Goal: Transaction & Acquisition: Book appointment/travel/reservation

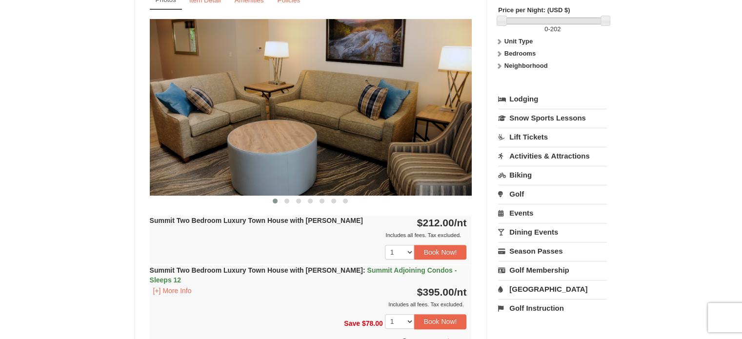
scroll to position [390, 0]
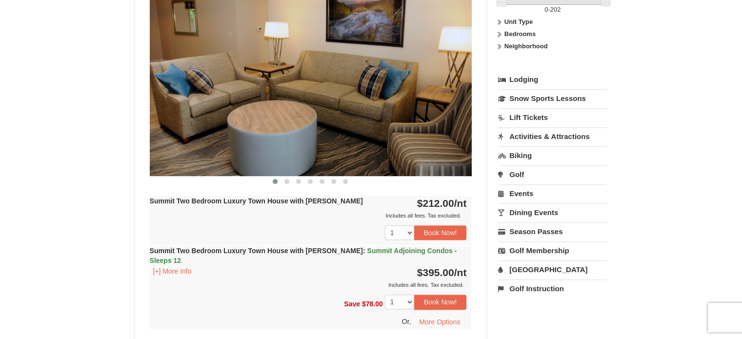
click at [463, 89] on img at bounding box center [311, 88] width 322 height 176
click at [449, 101] on img at bounding box center [311, 88] width 322 height 176
drag, startPoint x: 427, startPoint y: 102, endPoint x: 333, endPoint y: 104, distance: 93.1
click at [283, 99] on img at bounding box center [311, 88] width 322 height 176
click at [355, 112] on img at bounding box center [311, 88] width 322 height 176
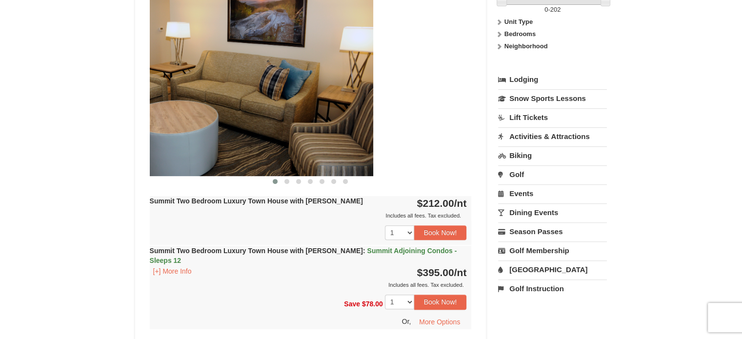
drag, startPoint x: 308, startPoint y: 126, endPoint x: 298, endPoint y: 124, distance: 9.9
click at [298, 125] on img at bounding box center [212, 88] width 322 height 176
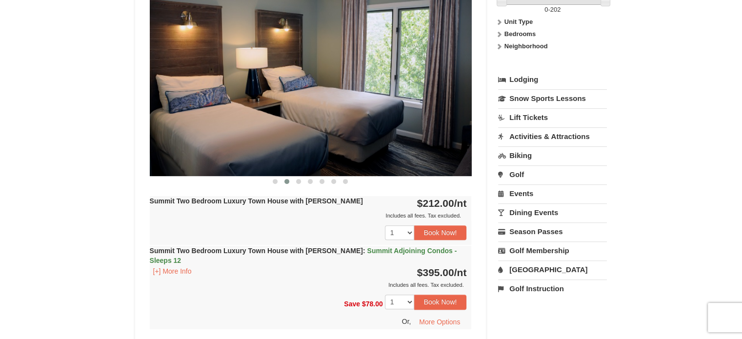
drag, startPoint x: 353, startPoint y: 123, endPoint x: 258, endPoint y: 122, distance: 95.1
click at [258, 122] on img at bounding box center [311, 88] width 322 height 176
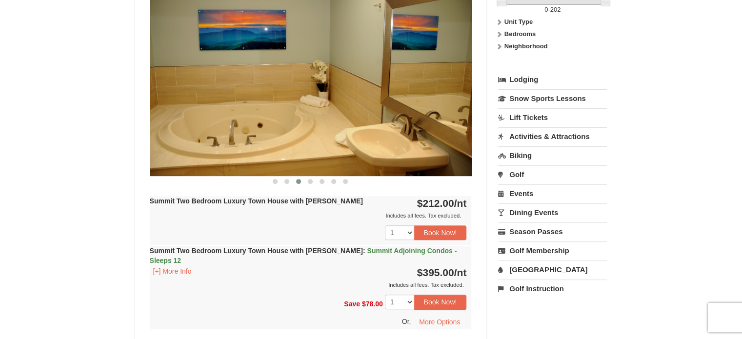
click at [307, 127] on img at bounding box center [311, 88] width 322 height 176
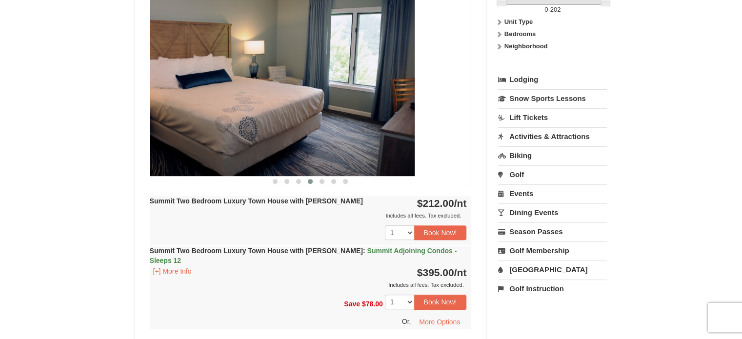
drag, startPoint x: 377, startPoint y: 128, endPoint x: 254, endPoint y: 116, distance: 124.0
click at [254, 116] on img at bounding box center [254, 88] width 322 height 176
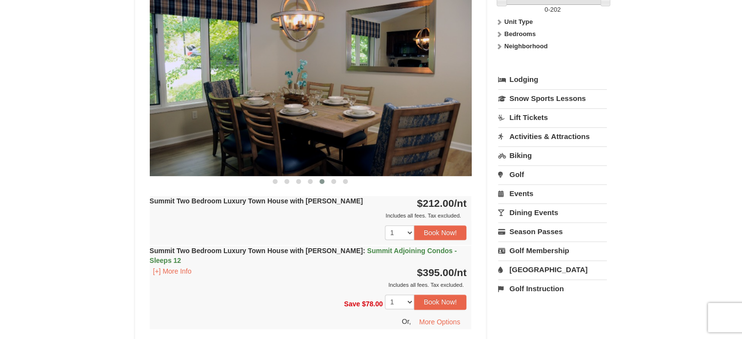
drag, startPoint x: 396, startPoint y: 127, endPoint x: 301, endPoint y: 122, distance: 95.2
click at [301, 122] on img at bounding box center [311, 88] width 322 height 176
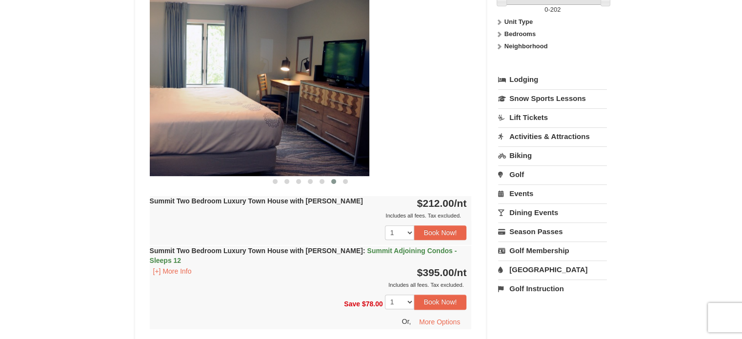
drag, startPoint x: 358, startPoint y: 131, endPoint x: 351, endPoint y: 130, distance: 6.9
click at [351, 130] on img at bounding box center [208, 88] width 322 height 176
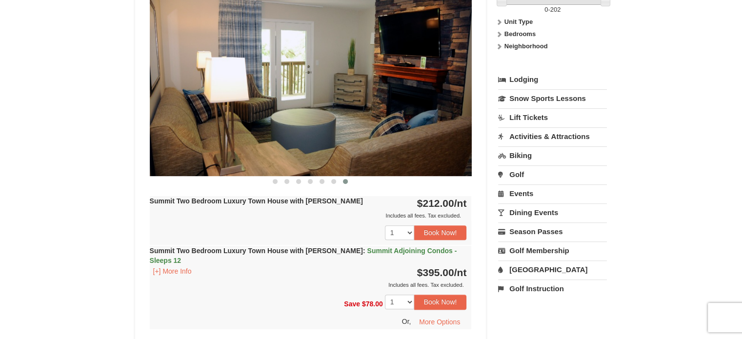
drag, startPoint x: 440, startPoint y: 135, endPoint x: 312, endPoint y: 132, distance: 128.3
click at [312, 132] on img at bounding box center [311, 88] width 322 height 176
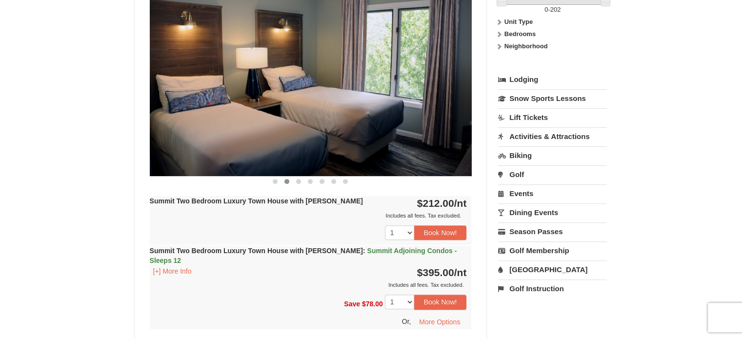
drag, startPoint x: 380, startPoint y: 125, endPoint x: 300, endPoint y: 120, distance: 79.6
click at [275, 125] on img at bounding box center [311, 88] width 322 height 176
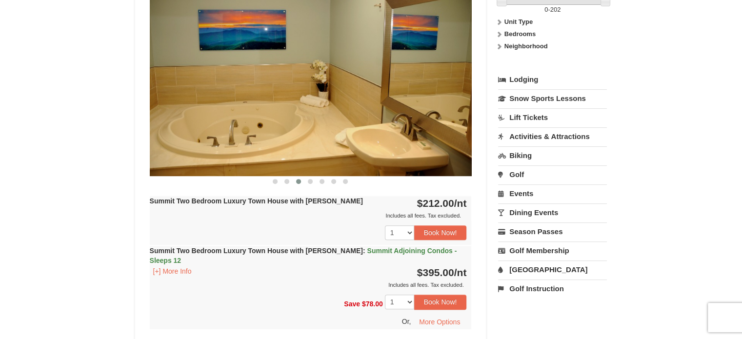
drag, startPoint x: 468, startPoint y: 135, endPoint x: 284, endPoint y: 121, distance: 184.3
click at [284, 121] on img at bounding box center [311, 88] width 322 height 176
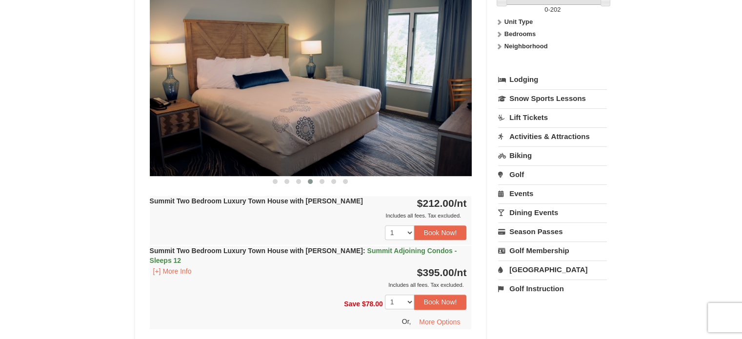
drag, startPoint x: 455, startPoint y: 130, endPoint x: 260, endPoint y: 115, distance: 196.1
click at [260, 115] on img at bounding box center [311, 88] width 322 height 176
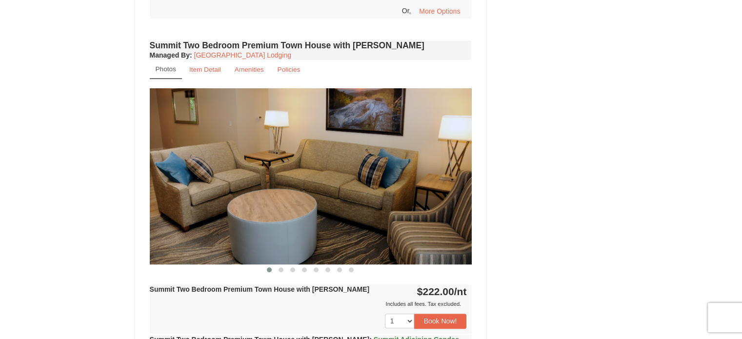
scroll to position [747, 0]
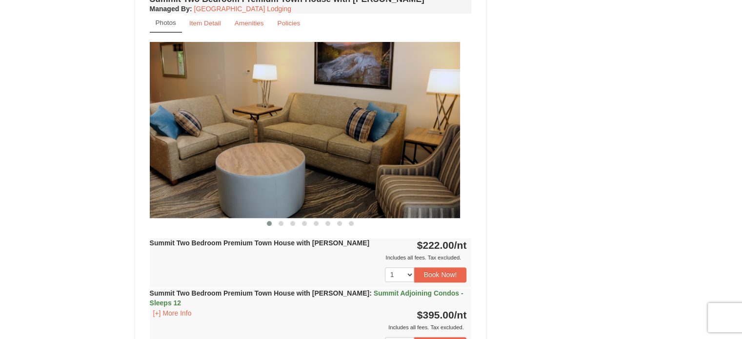
drag, startPoint x: 372, startPoint y: 170, endPoint x: 283, endPoint y: 152, distance: 90.5
click at [167, 147] on img at bounding box center [299, 130] width 322 height 176
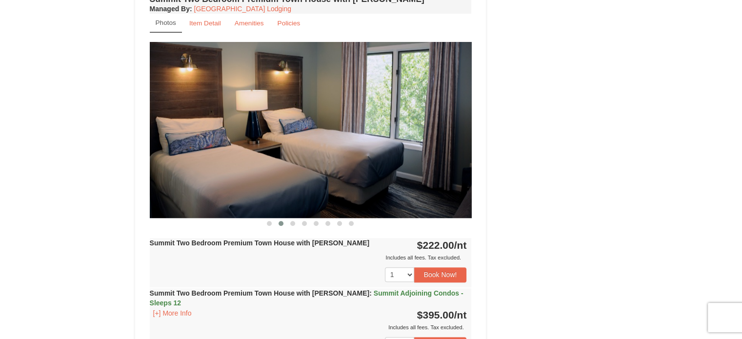
drag, startPoint x: 346, startPoint y: 152, endPoint x: 153, endPoint y: 127, distance: 194.7
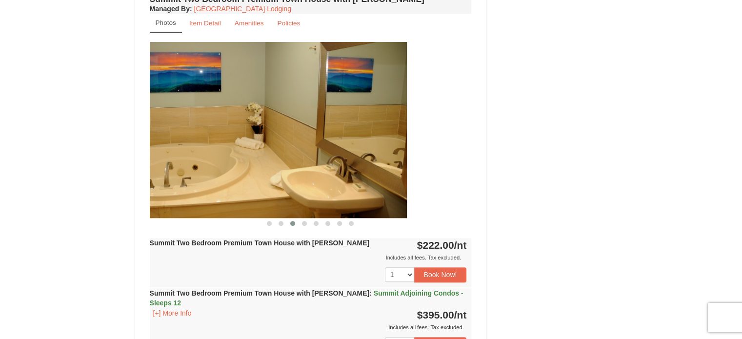
drag, startPoint x: 302, startPoint y: 155, endPoint x: 252, endPoint y: 150, distance: 50.5
click at [253, 151] on img at bounding box center [246, 130] width 322 height 176
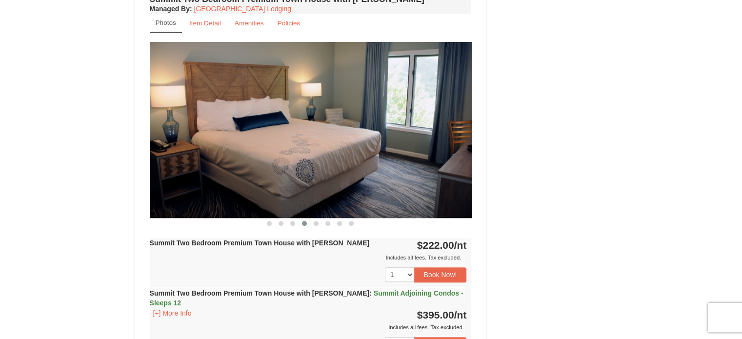
drag, startPoint x: 277, startPoint y: 156, endPoint x: 272, endPoint y: 150, distance: 7.9
click at [265, 152] on img at bounding box center [311, 130] width 322 height 176
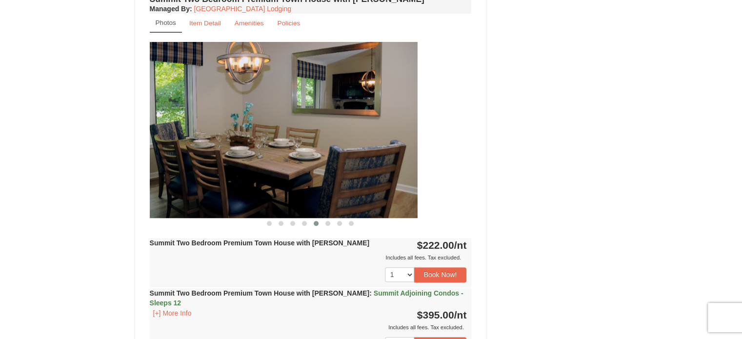
drag, startPoint x: 350, startPoint y: 161, endPoint x: 249, endPoint y: 142, distance: 102.8
click at [197, 144] on img at bounding box center [256, 130] width 322 height 176
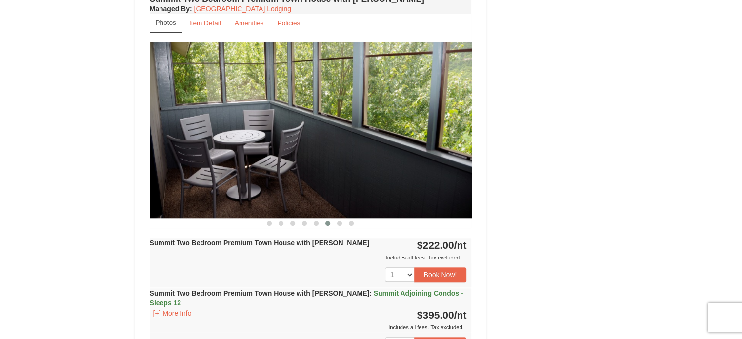
click at [189, 154] on img at bounding box center [311, 130] width 322 height 176
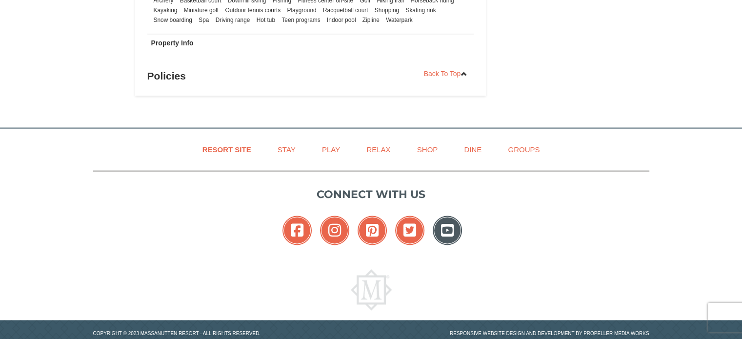
scroll to position [1237, 0]
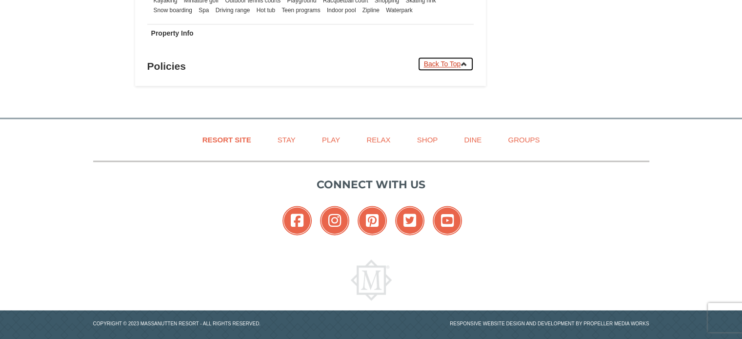
click at [439, 57] on link "Back To Top" at bounding box center [445, 64] width 57 height 15
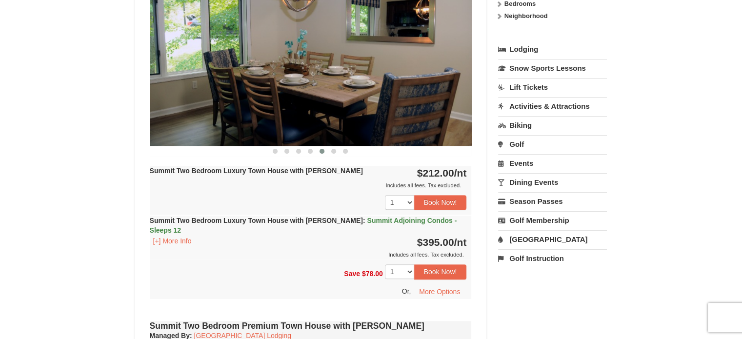
scroll to position [448, 0]
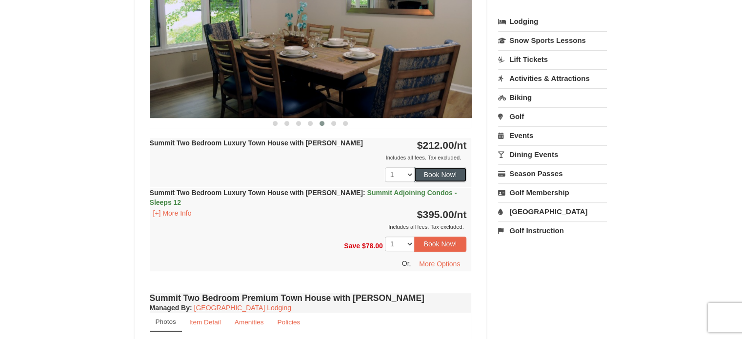
drag, startPoint x: 439, startPoint y: 173, endPoint x: 333, endPoint y: 196, distance: 108.0
click at [333, 196] on div "Summit Two Bedroom Luxury Town House with Jacuzzi $212.00 /nt Includes all fees…" at bounding box center [311, 204] width 322 height 133
drag, startPoint x: 352, startPoint y: 187, endPoint x: 347, endPoint y: 146, distance: 41.7
click at [347, 146] on div "Summit Two Bedroom Luxury Town House with Jacuzzi $212.00 /nt Includes all fees…" at bounding box center [311, 204] width 322 height 133
click at [335, 153] on div "Includes all fees. Tax excluded." at bounding box center [308, 158] width 317 height 10
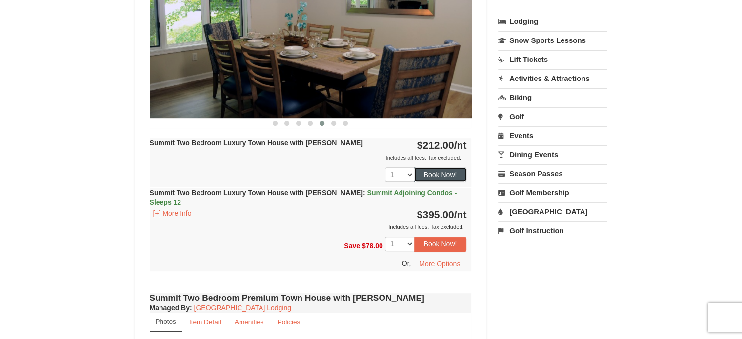
click at [448, 172] on button "Book Now!" at bounding box center [440, 174] width 53 height 15
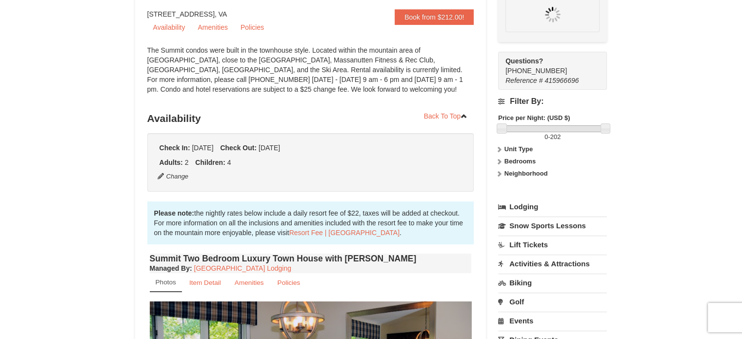
scroll to position [85, 0]
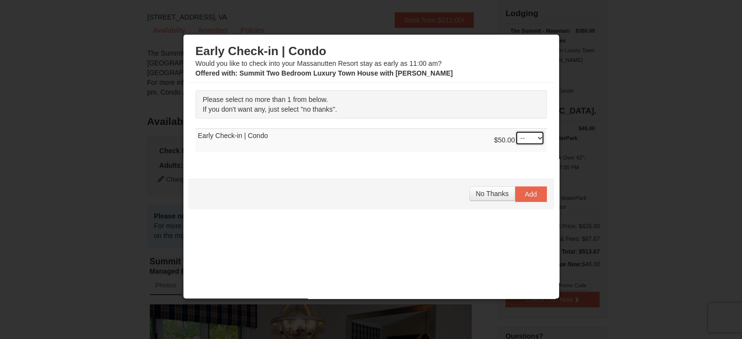
click at [516, 136] on select "-- 01" at bounding box center [529, 138] width 29 height 15
select select "1"
click at [515, 131] on select "-- 01" at bounding box center [529, 138] width 29 height 15
click at [491, 191] on span "No Thanks" at bounding box center [491, 194] width 33 height 8
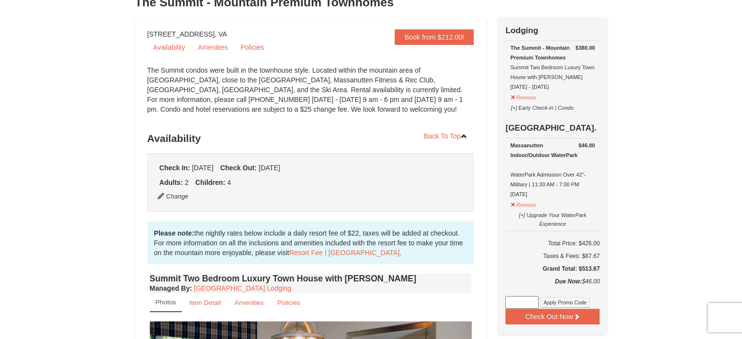
scroll to position [49, 0]
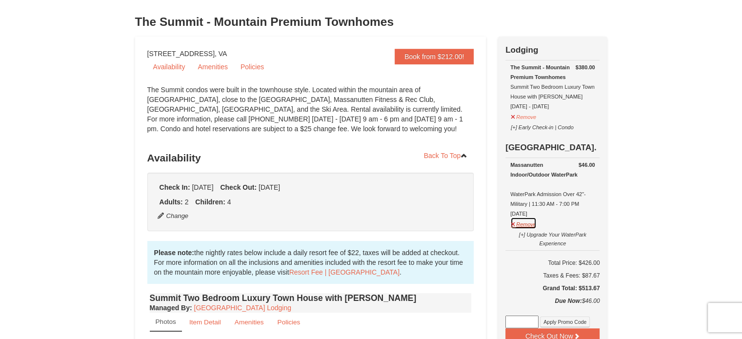
click at [522, 224] on button "Remove" at bounding box center [523, 223] width 26 height 12
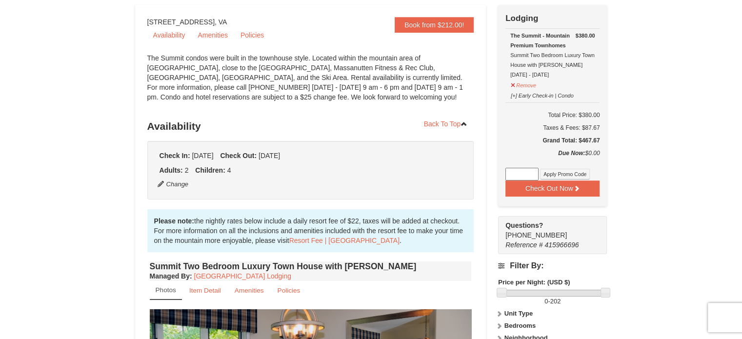
scroll to position [87, 0]
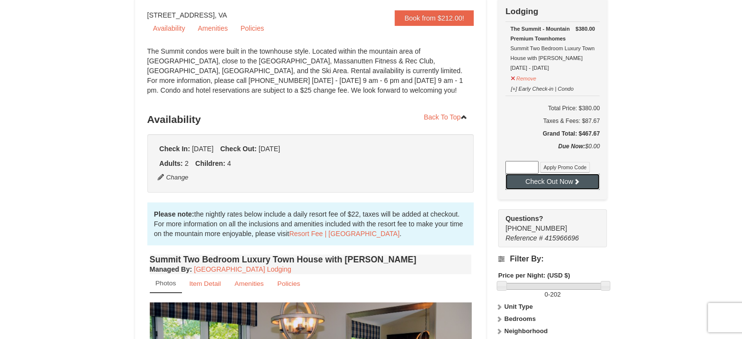
click at [557, 178] on button "Check Out Now" at bounding box center [552, 182] width 94 height 16
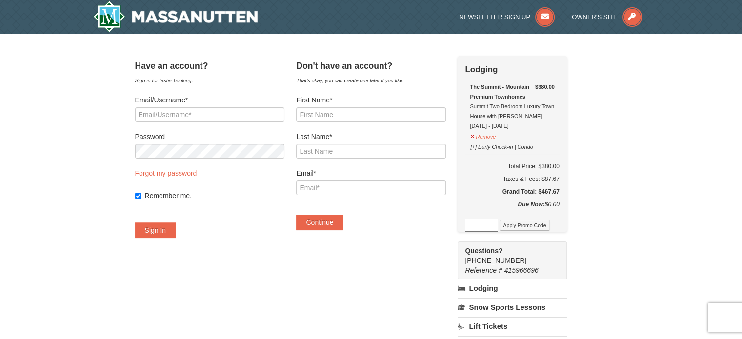
click at [351, 126] on form "First Name* Last Name* Email* Continue" at bounding box center [370, 162] width 149 height 135
click at [354, 115] on input "First Name*" at bounding box center [370, 114] width 149 height 15
type input "[PERSON_NAME]"
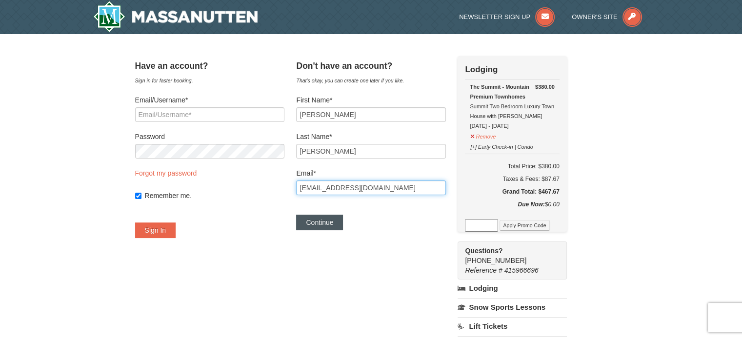
type input "[EMAIL_ADDRESS][DOMAIN_NAME]"
click at [343, 225] on button "Continue" at bounding box center [319, 223] width 47 height 16
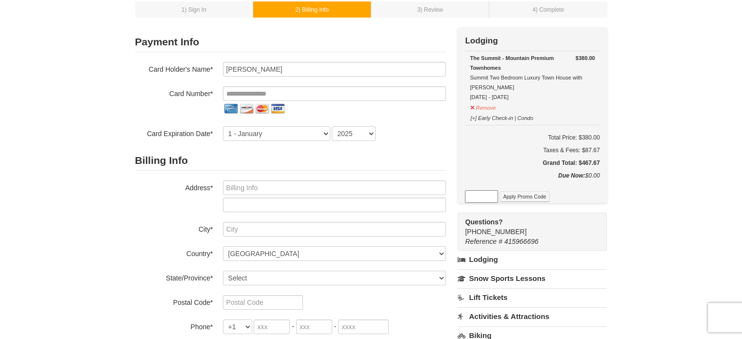
scroll to position [46, 0]
